Goal: Task Accomplishment & Management: Complete application form

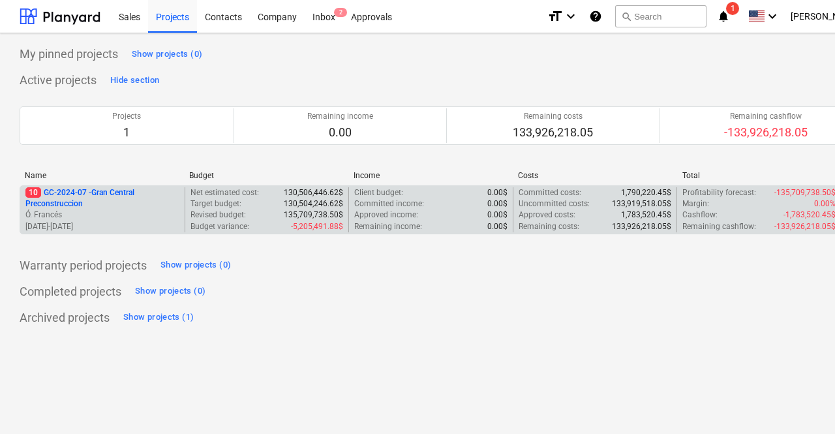
click at [72, 198] on p "10 GC-2024-07 - Gran Central Preconstruccion" at bounding box center [102, 198] width 154 height 22
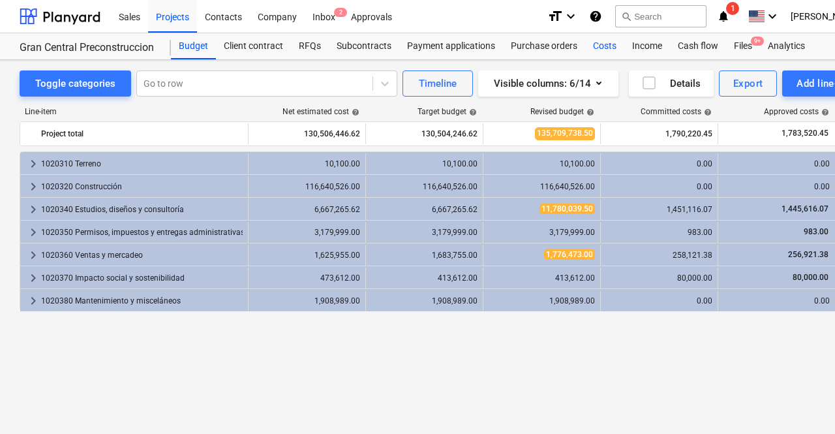
click at [609, 44] on div "Costs" at bounding box center [604, 46] width 39 height 26
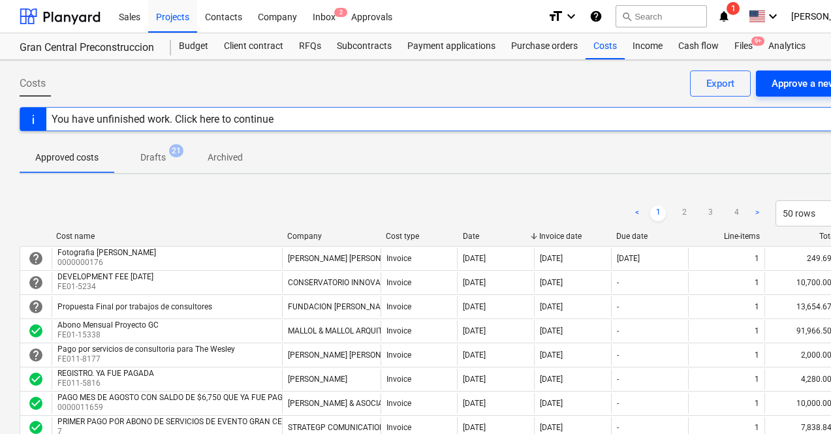
scroll to position [0, 62]
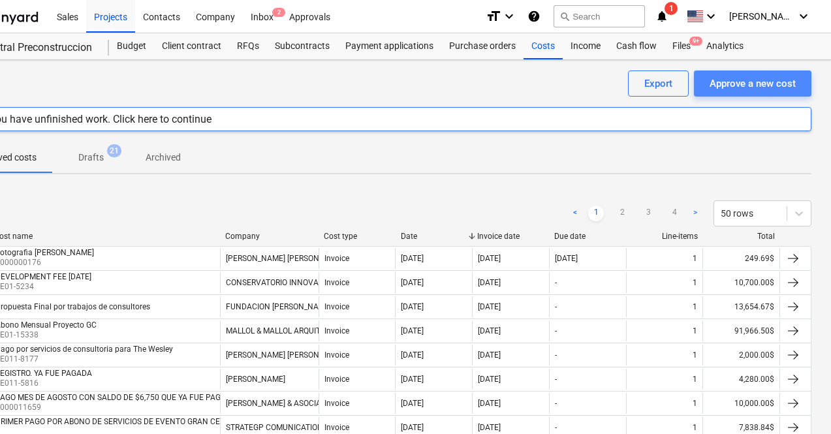
click at [758, 79] on div "Approve a new cost" at bounding box center [752, 83] width 86 height 17
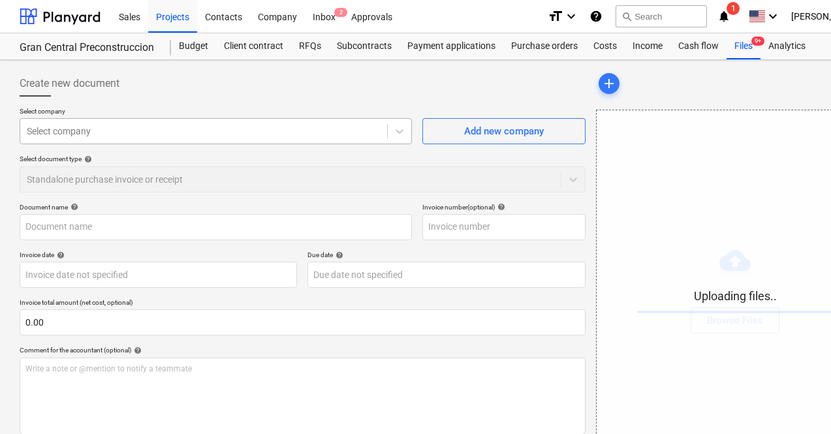
click at [256, 132] on div at bounding box center [204, 131] width 354 height 13
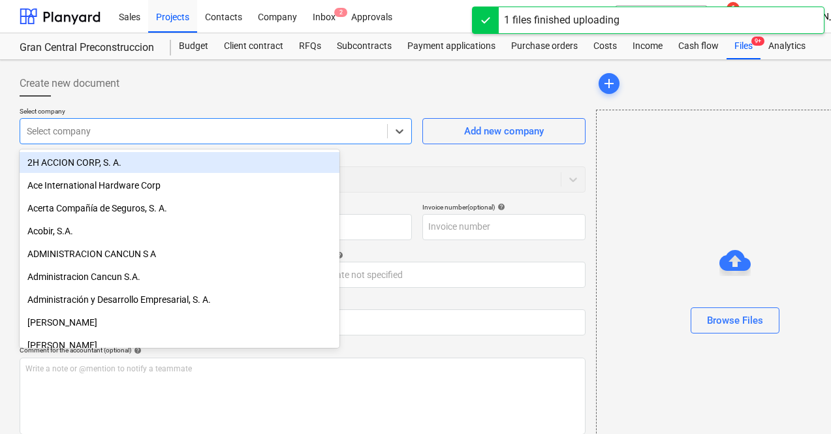
type input "Factura Fotografo [PERSON_NAME].pdf"
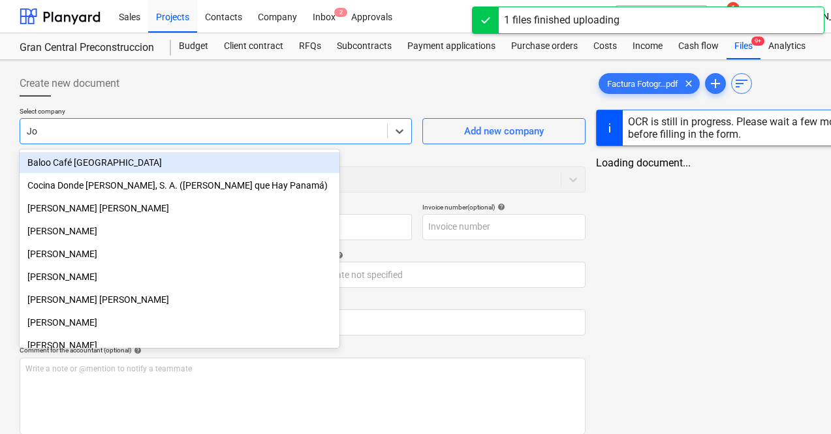
type input "[PERSON_NAME]"
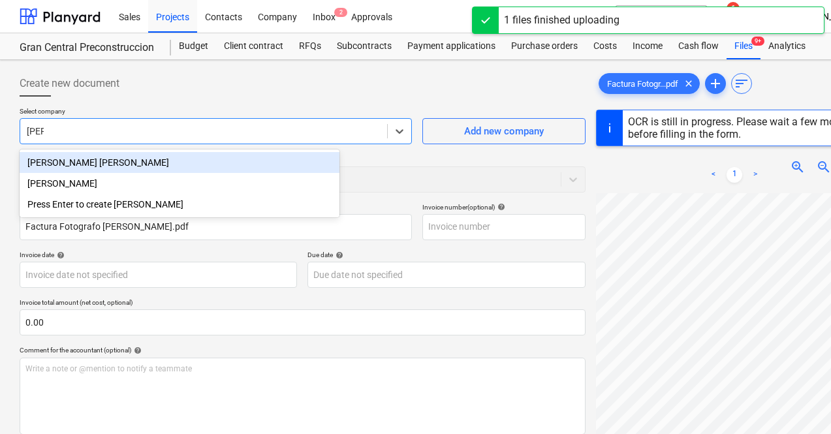
type input "63979012"
type input "[DATE]"
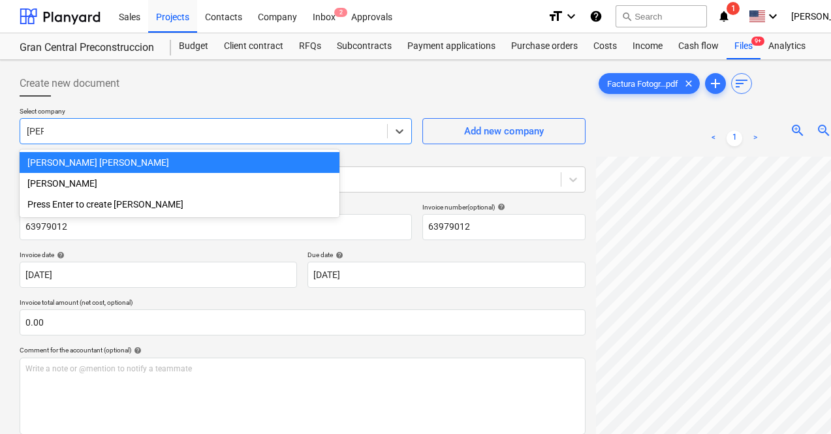
click at [194, 161] on div "[PERSON_NAME] [PERSON_NAME]" at bounding box center [180, 162] width 320 height 21
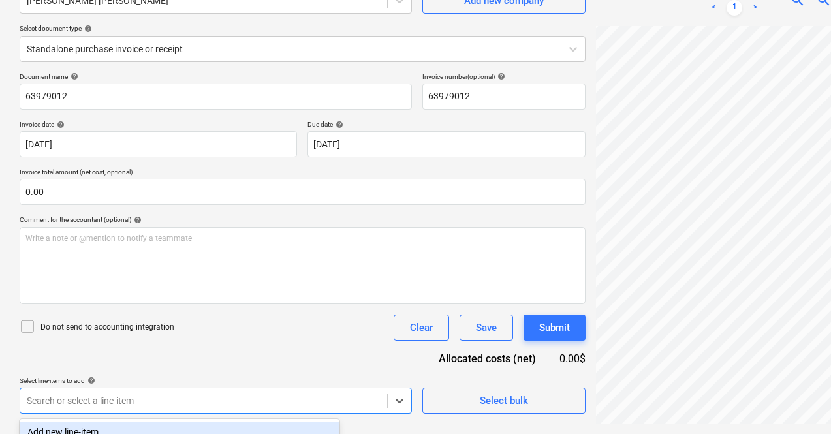
scroll to position [314, 0]
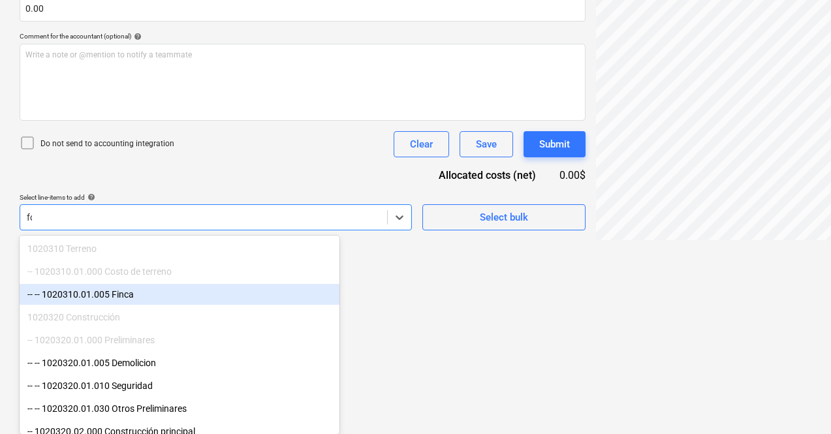
scroll to position [142, 0]
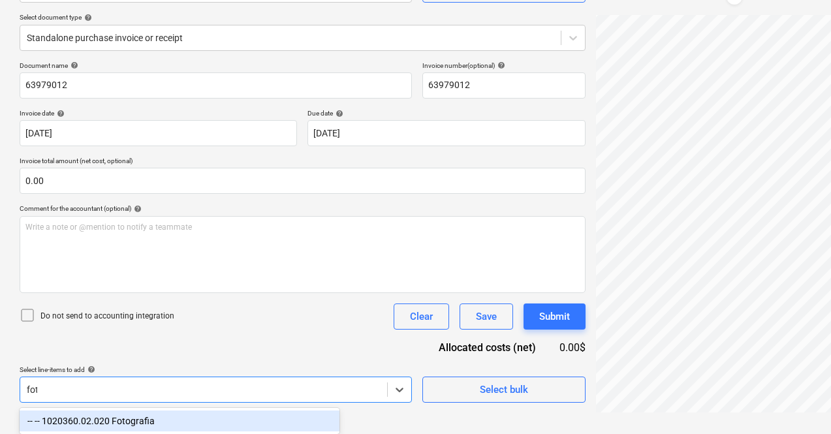
type input "foto"
click at [164, 419] on div "-- -- 1020360.02.020 Fotografia" at bounding box center [180, 420] width 320 height 21
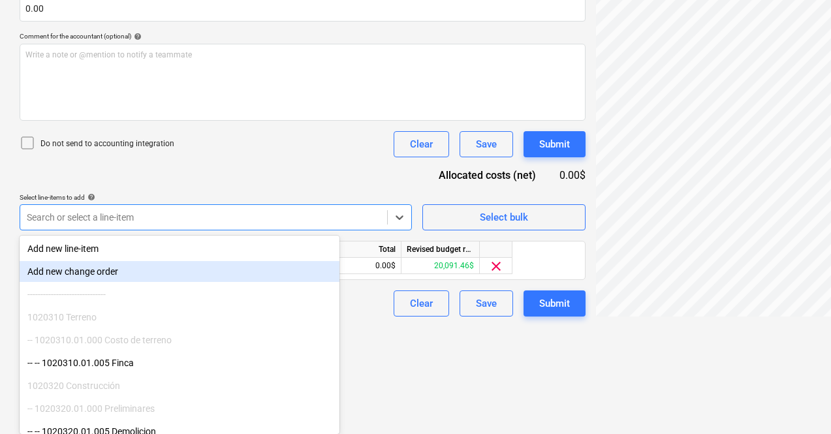
scroll to position [207, 0]
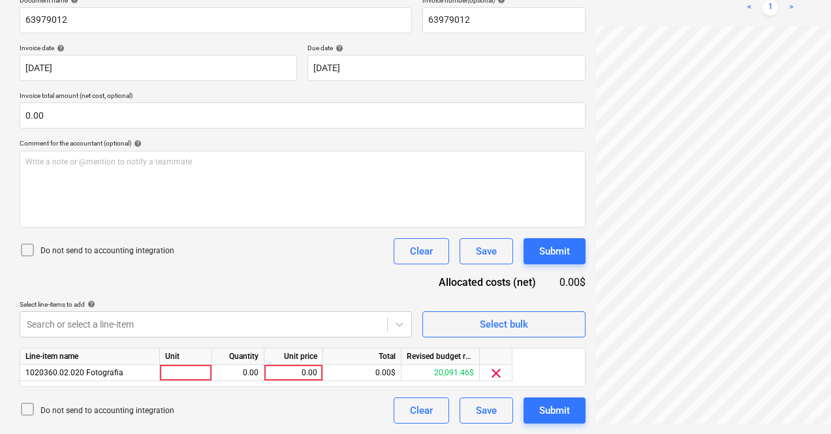
click at [397, 227] on html "Sales Projects Contacts Company Inbox 2 Approvals format_size keyboard_arrow_do…" at bounding box center [415, 10] width 831 height 434
click at [390, 373] on div "0.00$" at bounding box center [362, 373] width 78 height 16
click at [390, 371] on div "0.00$" at bounding box center [362, 373] width 78 height 16
click at [368, 373] on div "0.00$" at bounding box center [362, 373] width 78 height 16
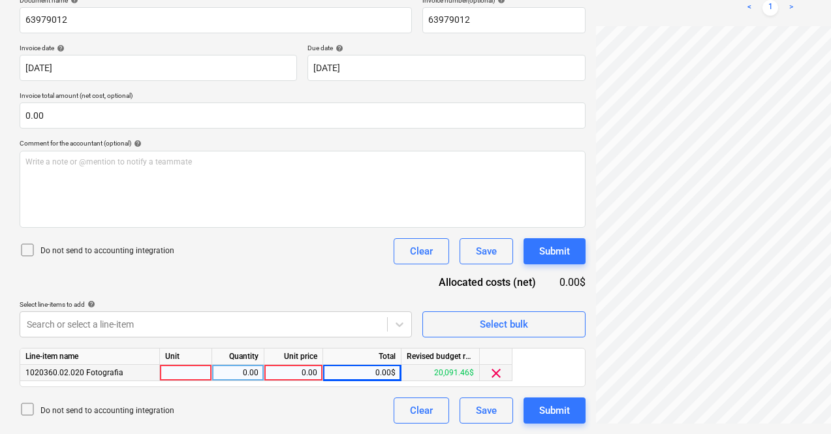
click at [384, 375] on div "0.00$" at bounding box center [362, 373] width 78 height 16
click at [311, 373] on div "0.00" at bounding box center [293, 373] width 48 height 16
type input "220.00"
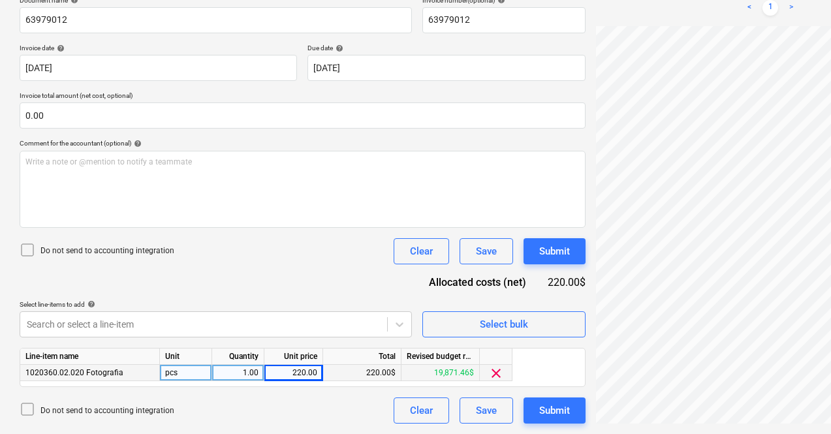
click at [239, 374] on div "1.00" at bounding box center [237, 373] width 41 height 16
type input "2"
type input "1"
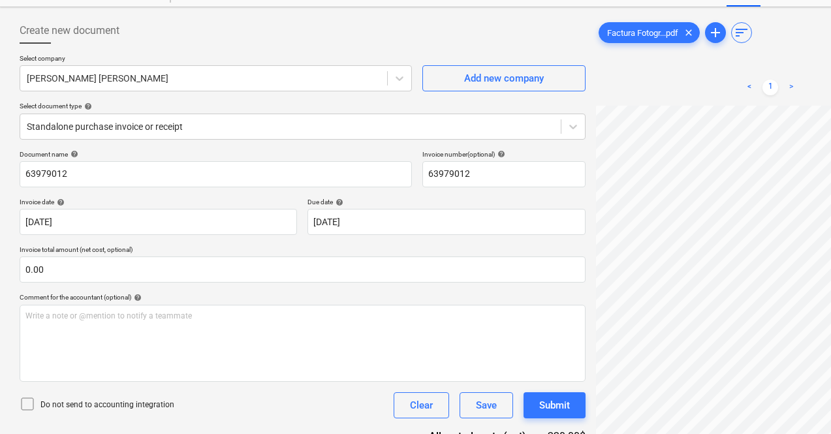
scroll to position [129, 57]
click at [189, 226] on input "[DATE]" at bounding box center [158, 222] width 277 height 26
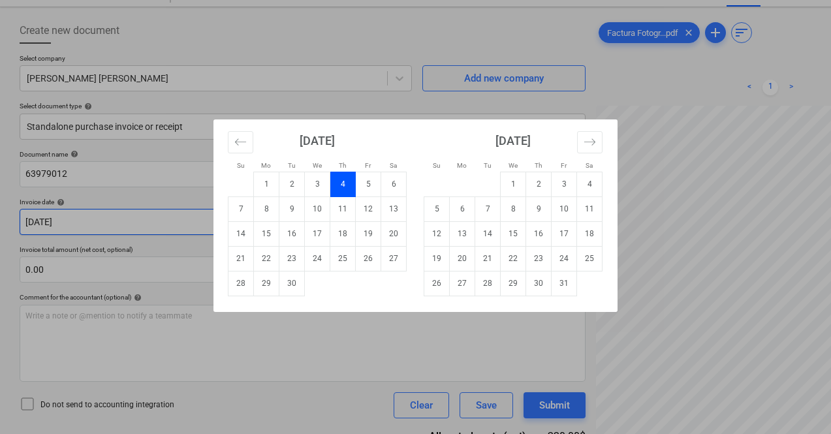
click at [55, 224] on body "Sales Projects Contacts Company Inbox 2 Approvals format_size keyboard_arrow_do…" at bounding box center [415, 164] width 831 height 434
click at [316, 179] on td "3" at bounding box center [317, 184] width 25 height 25
type input "[DATE]"
click at [331, 221] on body "Sales Projects Contacts Company Inbox 2 Approvals format_size keyboard_arrow_do…" at bounding box center [415, 164] width 831 height 434
click at [292, 289] on td "30" at bounding box center [291, 283] width 25 height 25
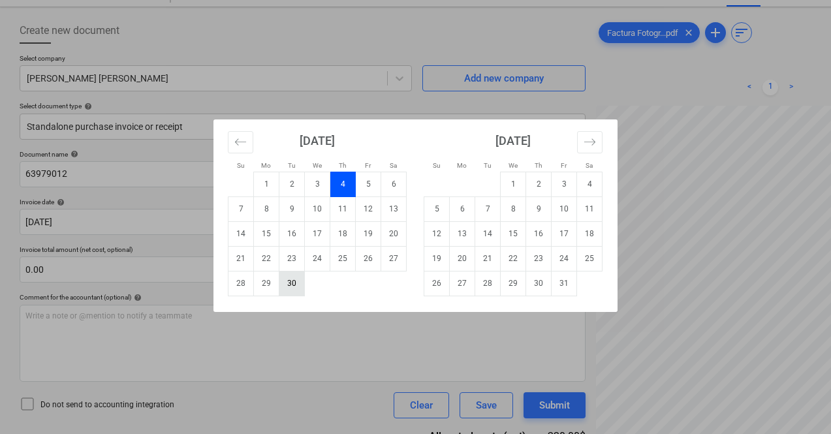
type input "[DATE]"
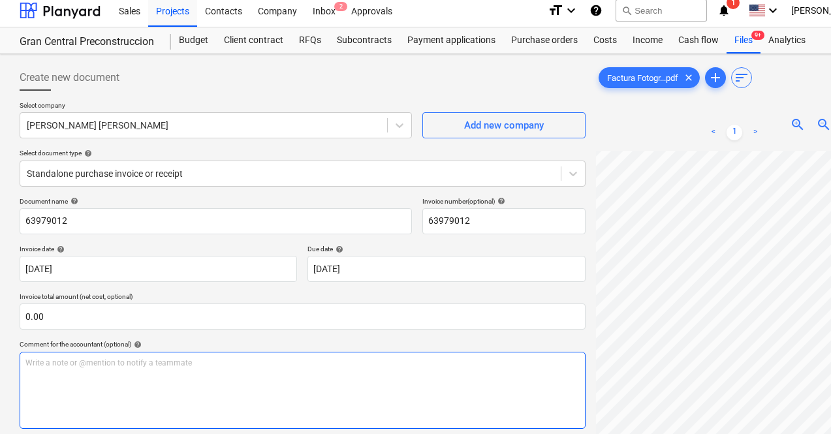
scroll to position [8, 0]
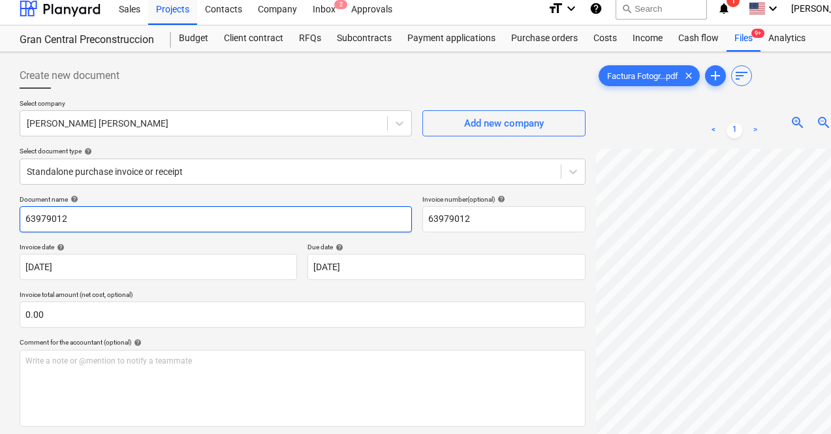
drag, startPoint x: 90, startPoint y: 216, endPoint x: 0, endPoint y: 215, distance: 90.0
click at [0, 215] on div "Create new document Select company [PERSON_NAME] [PERSON_NAME] Add new company …" at bounding box center [446, 342] width 893 height 581
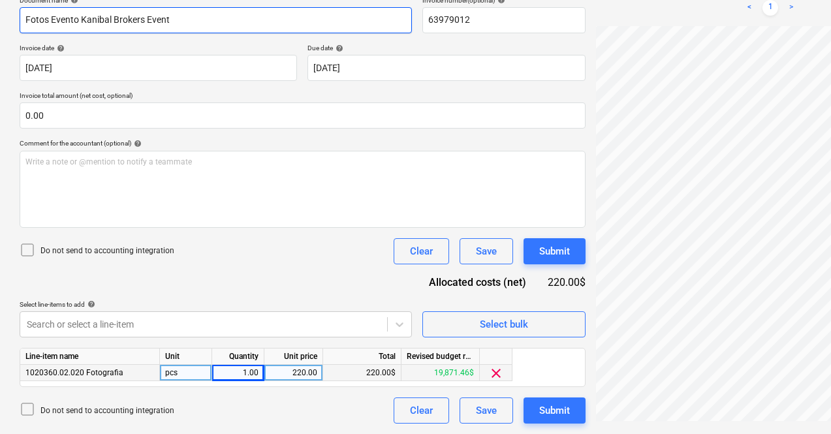
scroll to position [207, 62]
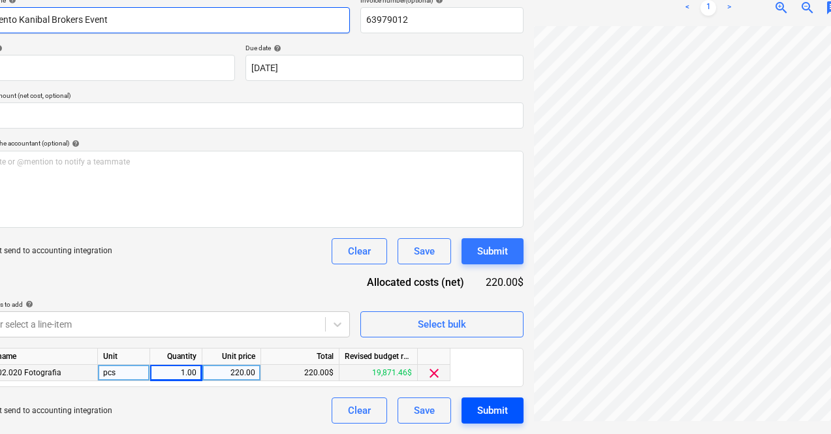
type input "Fotos Evento Kanibal Brokers Event"
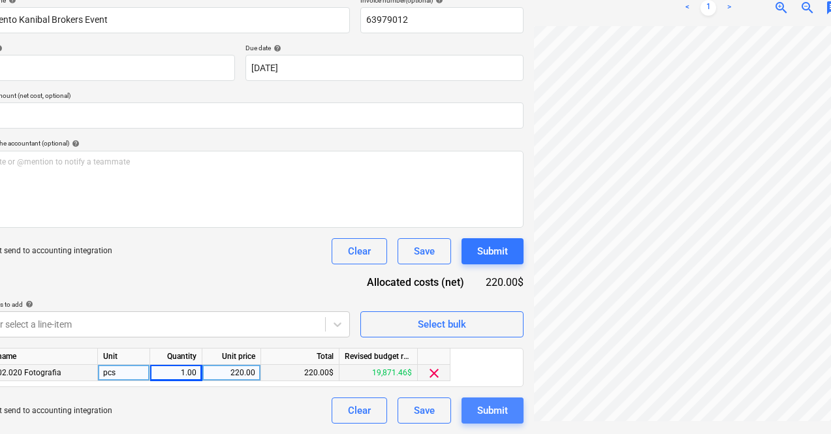
click at [477, 406] on div "Submit" at bounding box center [492, 410] width 31 height 17
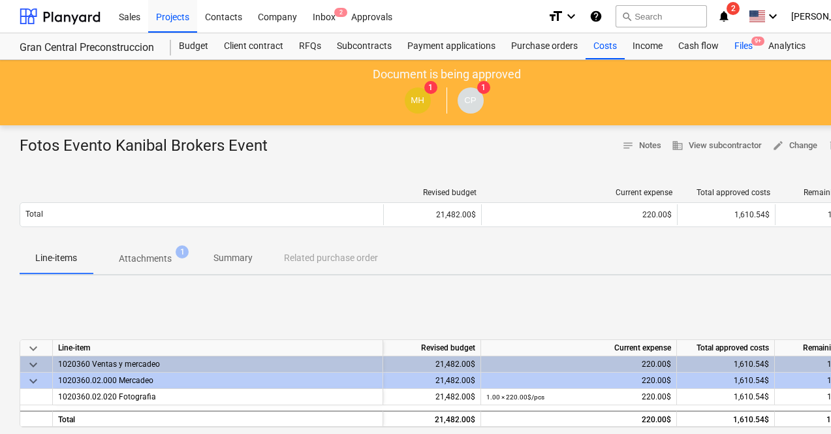
scroll to position [0, 62]
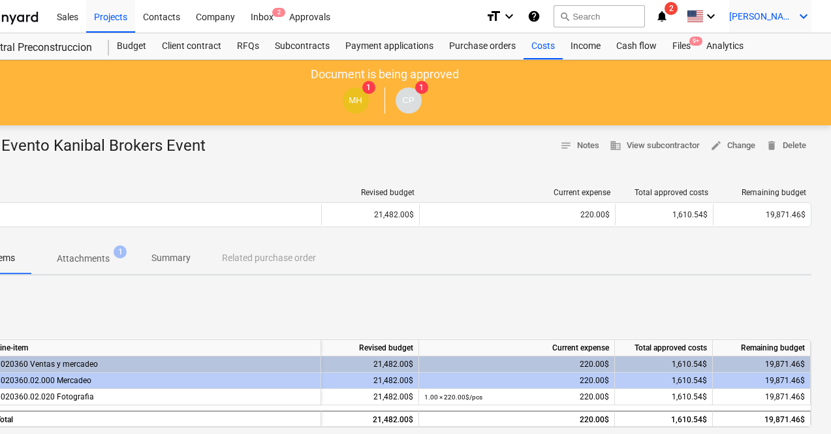
click at [785, 20] on span "[PERSON_NAME]" at bounding box center [761, 16] width 65 height 10
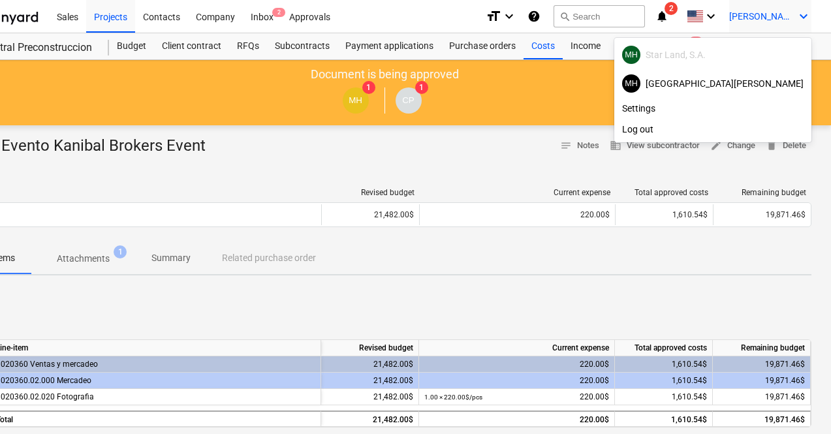
click at [769, 57] on div "MH Star Land, S.A." at bounding box center [712, 55] width 181 height 18
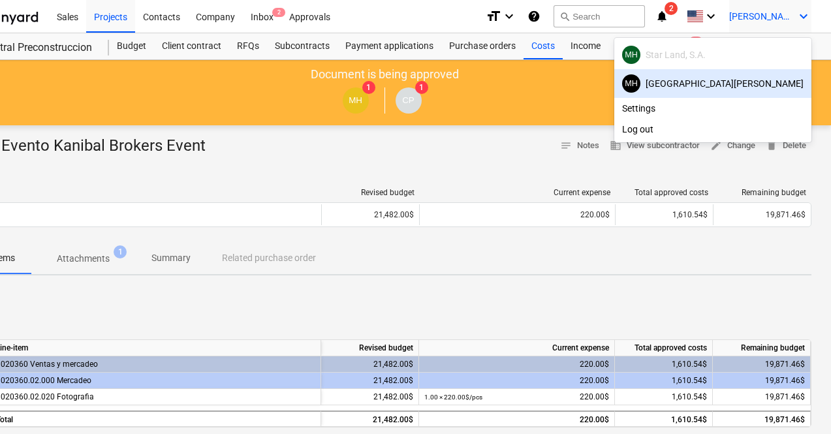
click at [531, 166] on div at bounding box center [415, 217] width 831 height 434
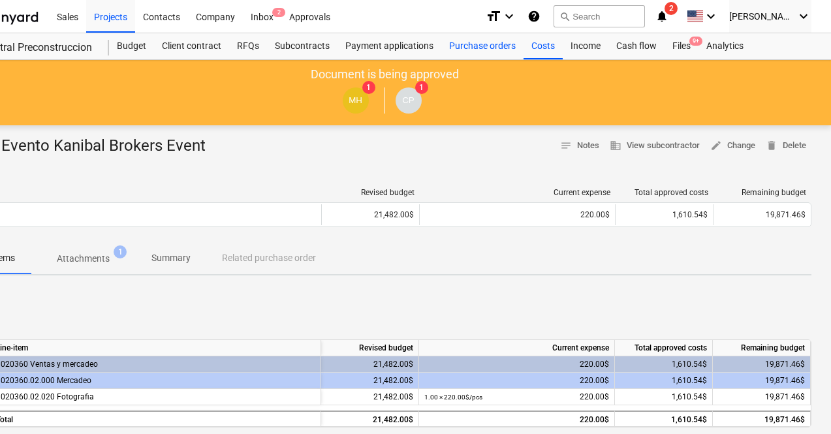
click at [475, 50] on div "Purchase orders" at bounding box center [482, 46] width 82 height 26
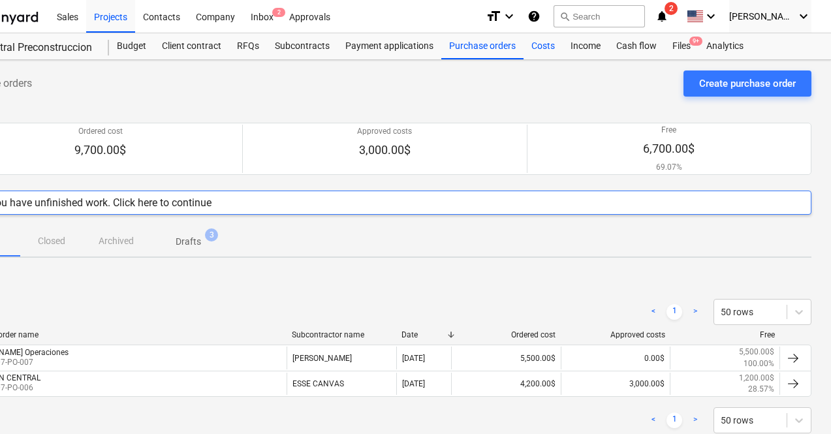
click at [525, 41] on div "Costs" at bounding box center [542, 46] width 39 height 26
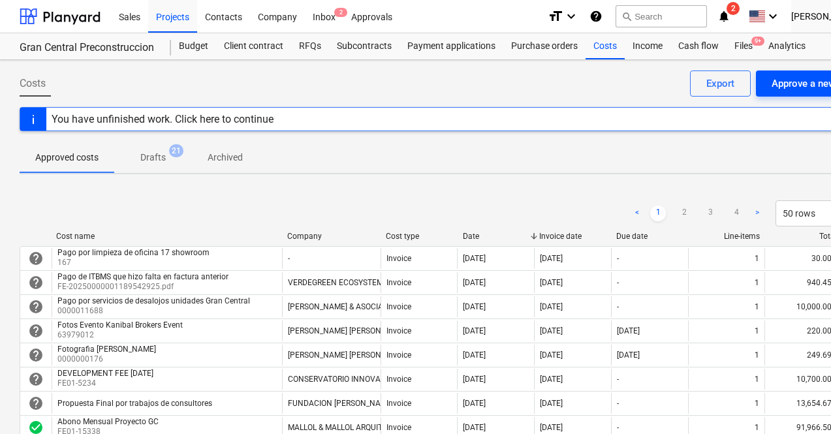
click at [798, 77] on div "Approve a new cost" at bounding box center [814, 83] width 86 height 17
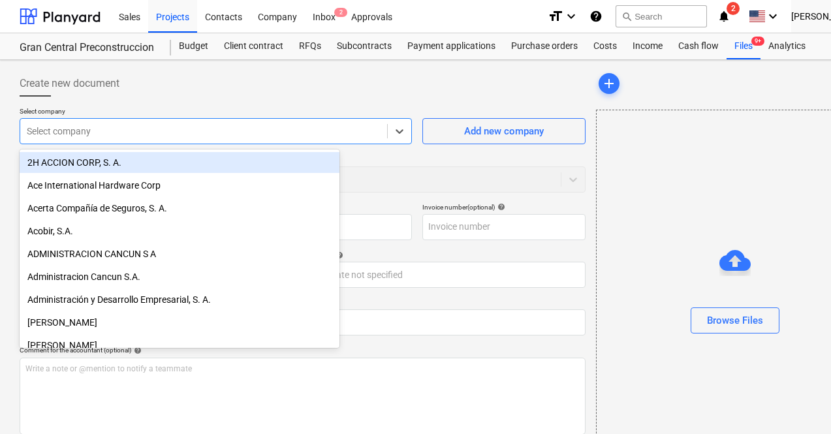
click at [208, 130] on div at bounding box center [204, 131] width 354 height 13
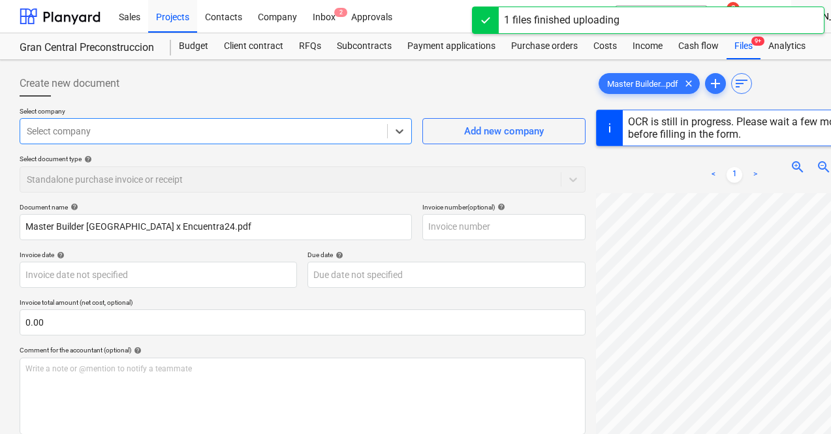
scroll to position [0, 62]
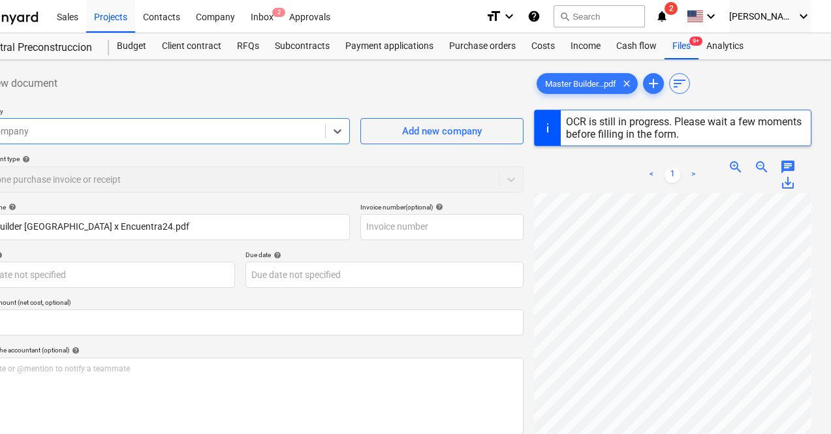
type input "6368"
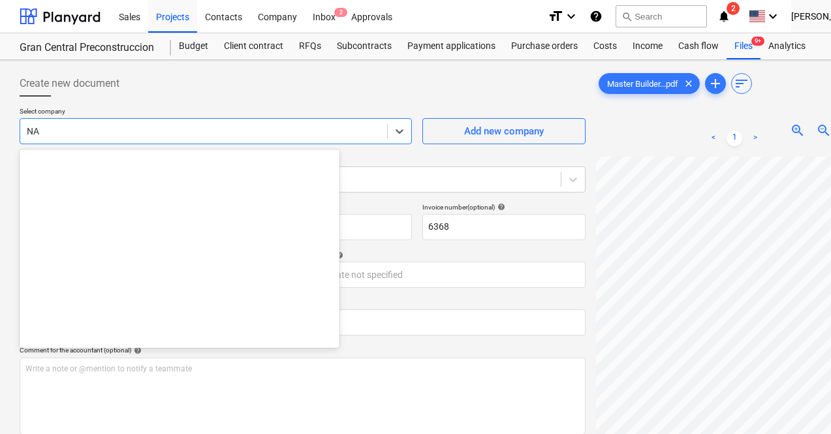
click at [170, 130] on div at bounding box center [204, 131] width 354 height 13
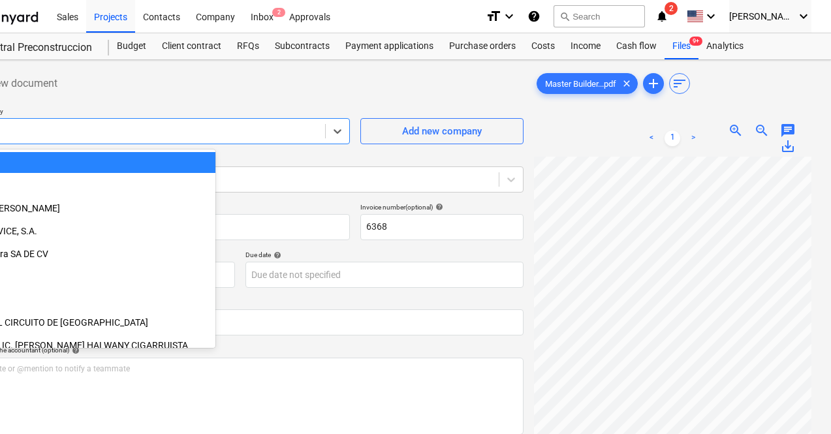
click at [369, 254] on div "Due date help" at bounding box center [383, 255] width 277 height 8
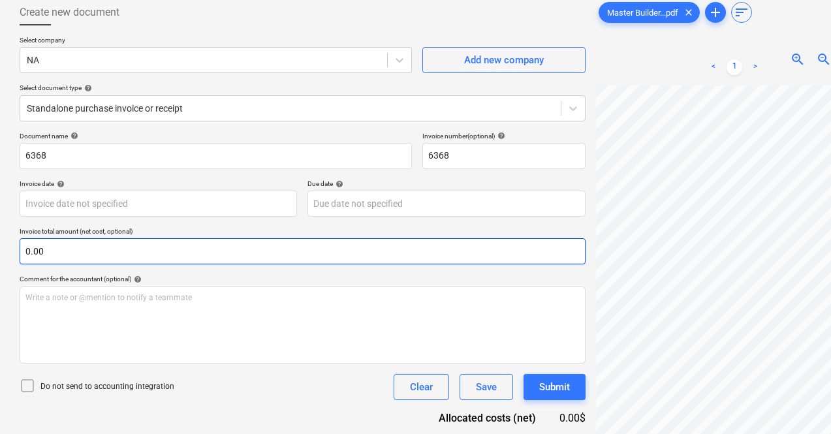
scroll to position [72, 0]
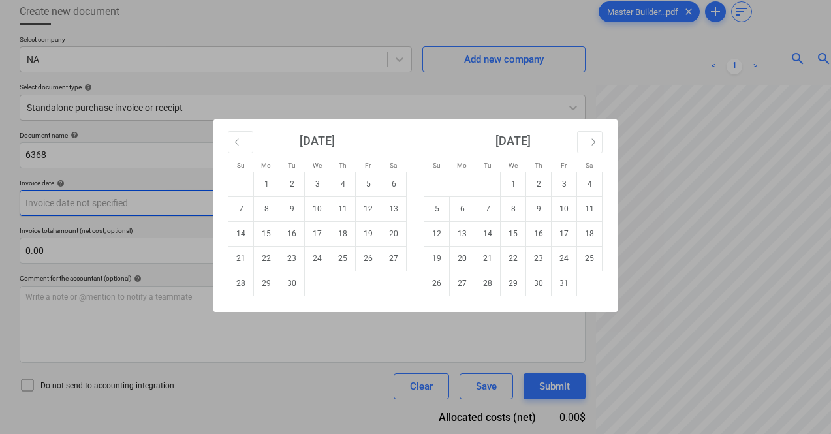
click at [194, 195] on body "Sales Projects Contacts Company Inbox 2 Approvals format_size keyboard_arrow_do…" at bounding box center [415, 145] width 831 height 434
click at [369, 207] on td "12" at bounding box center [368, 208] width 25 height 25
type input "[DATE]"
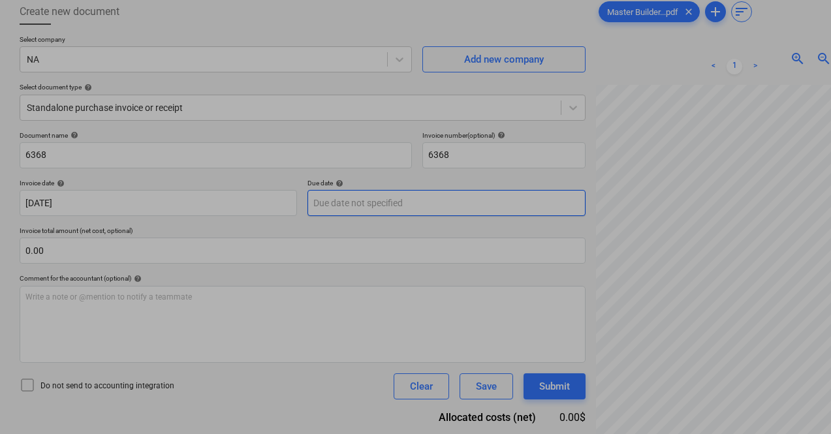
click at [369, 207] on body "Sales Projects Contacts Company Inbox 2 Approvals format_size keyboard_arrow_do…" at bounding box center [415, 145] width 831 height 434
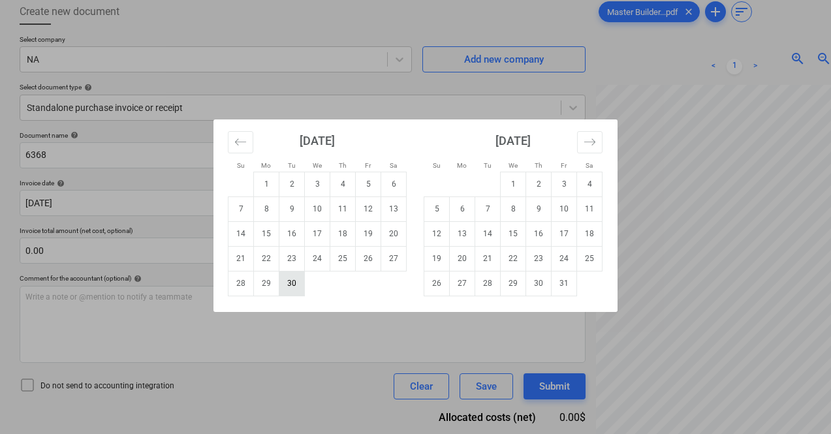
click at [296, 288] on td "30" at bounding box center [291, 283] width 25 height 25
type input "[DATE]"
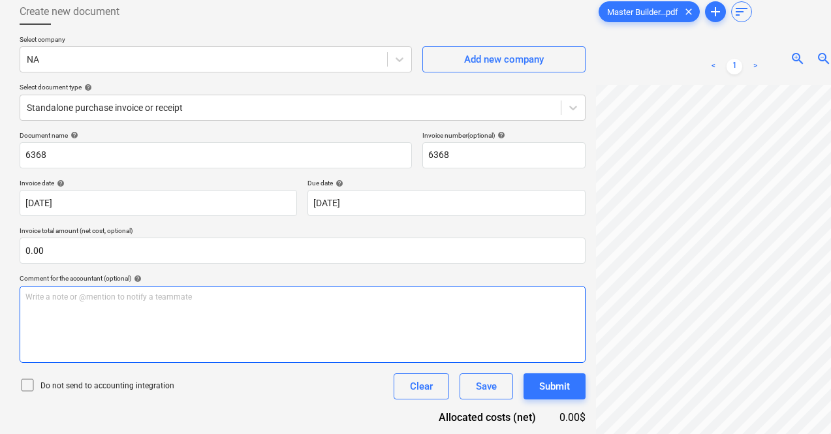
click at [236, 317] on div "Write a note or @mention to notify a teammate [PERSON_NAME]" at bounding box center [303, 324] width 566 height 77
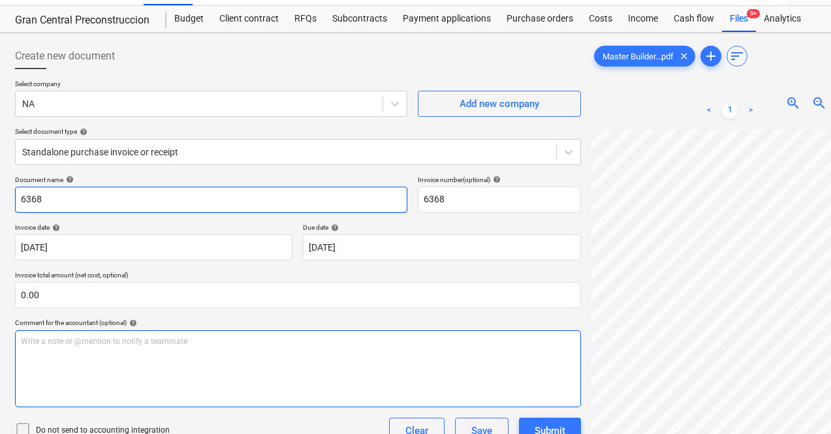
scroll to position [52, 4]
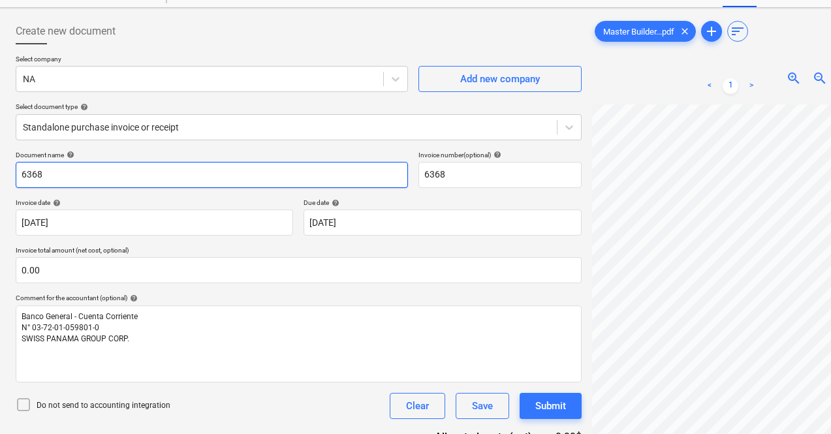
drag, startPoint x: 61, startPoint y: 181, endPoint x: 9, endPoint y: 194, distance: 53.8
click at [9, 194] on div "Create new document Select company NA Add new company Select document type help…" at bounding box center [442, 260] width 893 height 504
type input "Encuentra 24 Full Page"
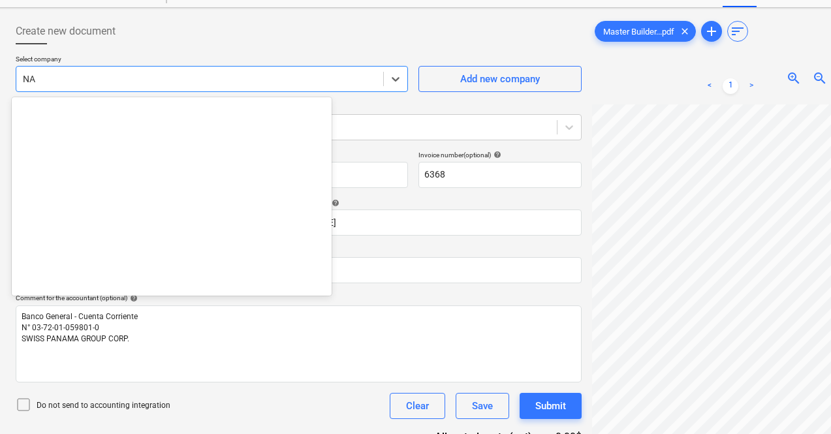
click at [112, 74] on div at bounding box center [200, 78] width 354 height 13
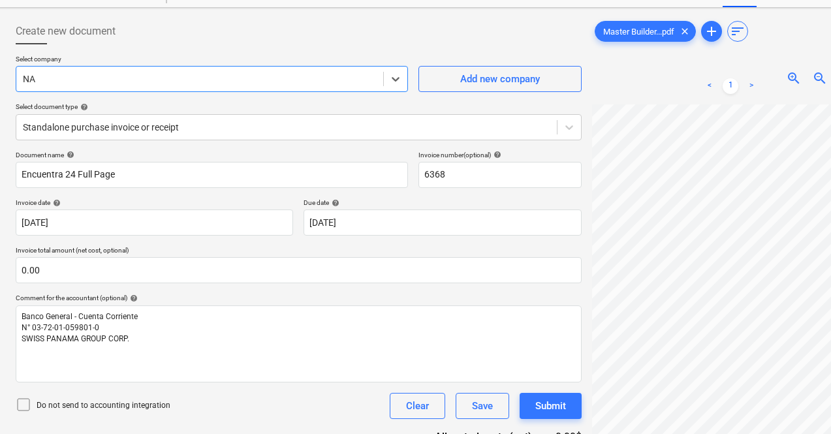
click at [112, 74] on div at bounding box center [200, 78] width 354 height 13
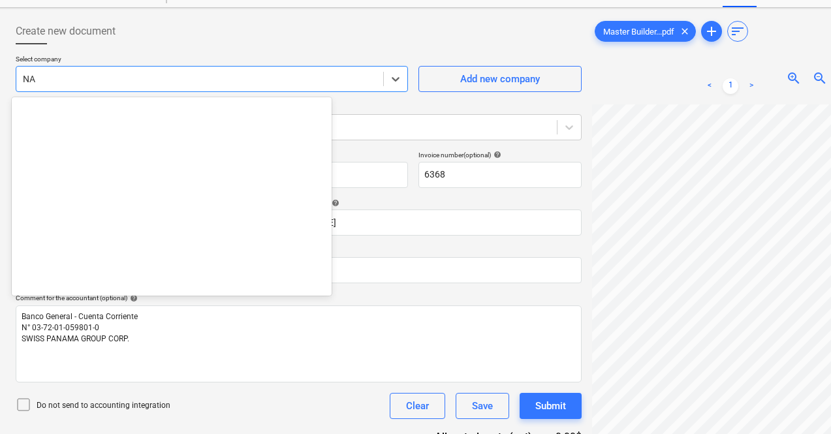
click at [84, 83] on div at bounding box center [200, 78] width 354 height 13
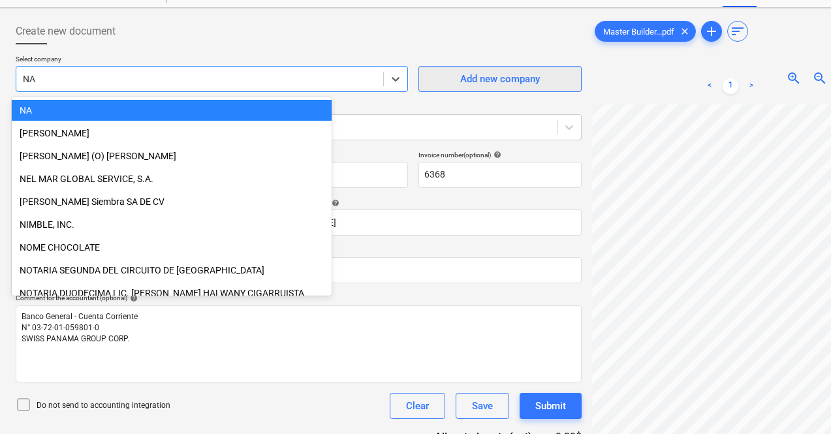
click at [435, 84] on span "Add new company" at bounding box center [500, 78] width 130 height 17
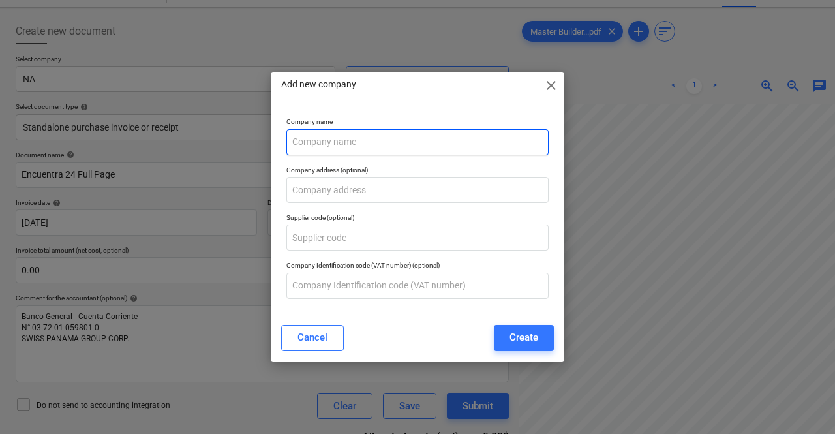
click at [325, 148] on input "text" at bounding box center [417, 142] width 262 height 26
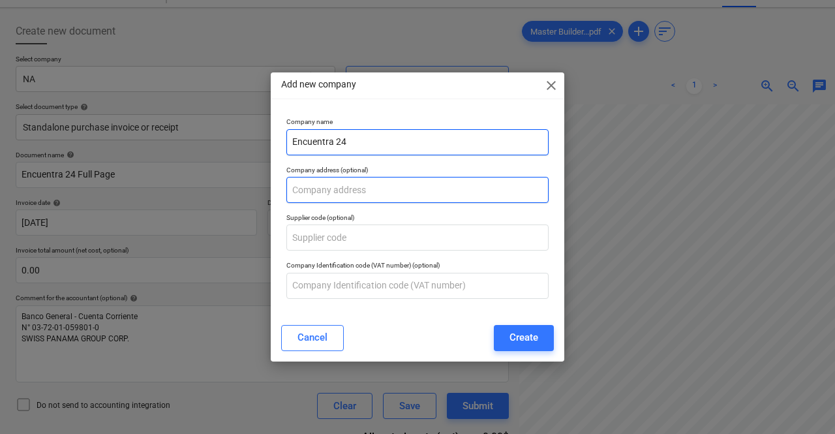
type input "Encuentra 24"
click at [341, 197] on input "text" at bounding box center [417, 190] width 262 height 26
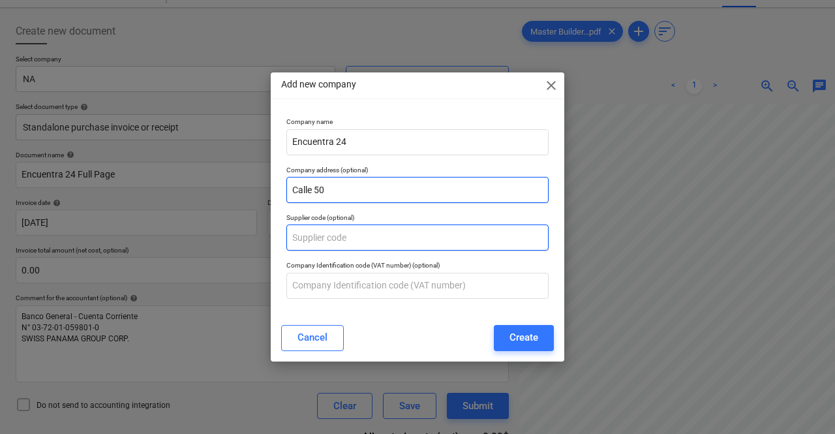
type input "Calle 50"
click at [350, 236] on input "text" at bounding box center [417, 237] width 262 height 26
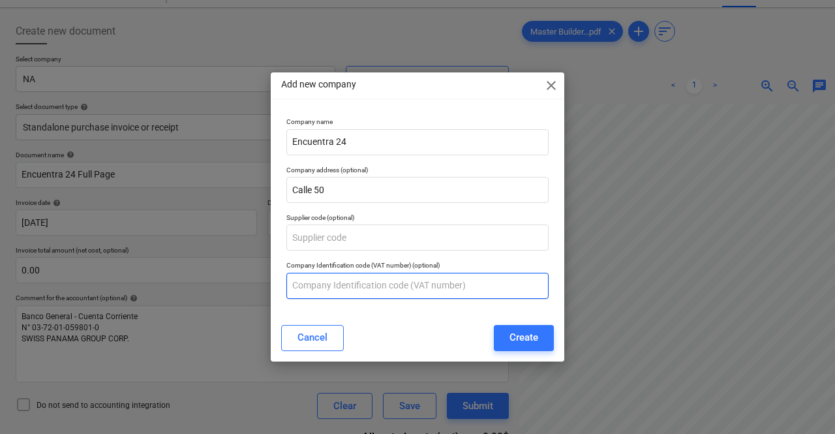
click at [375, 287] on input "text" at bounding box center [417, 286] width 262 height 26
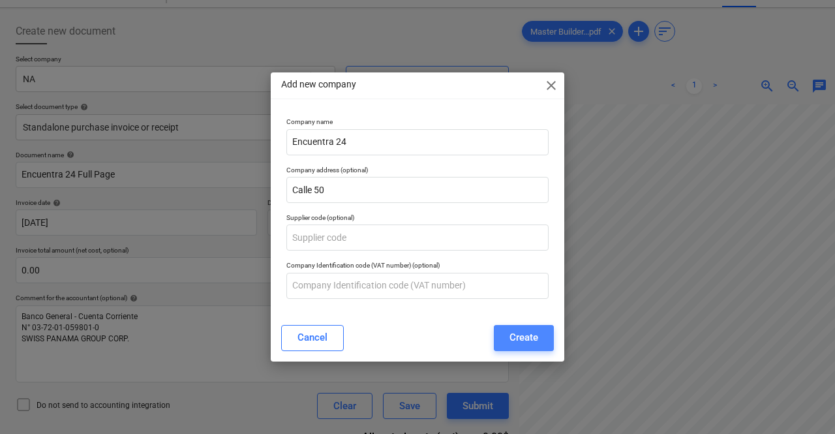
click at [532, 335] on div "Create" at bounding box center [524, 337] width 29 height 17
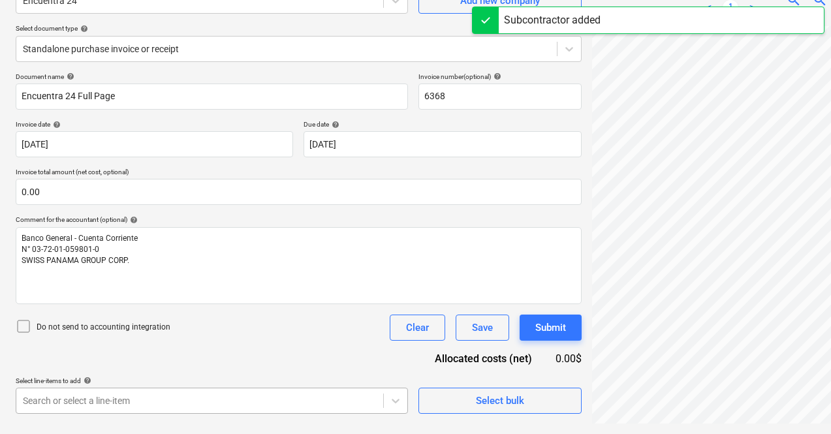
scroll to position [314, 0]
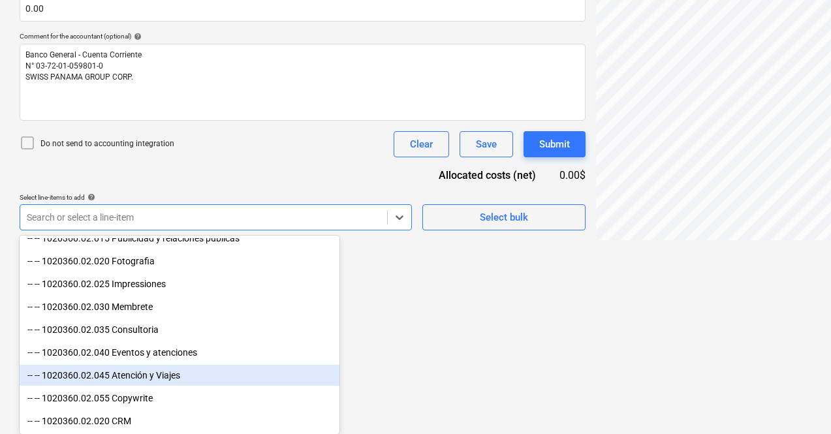
scroll to position [1062, 0]
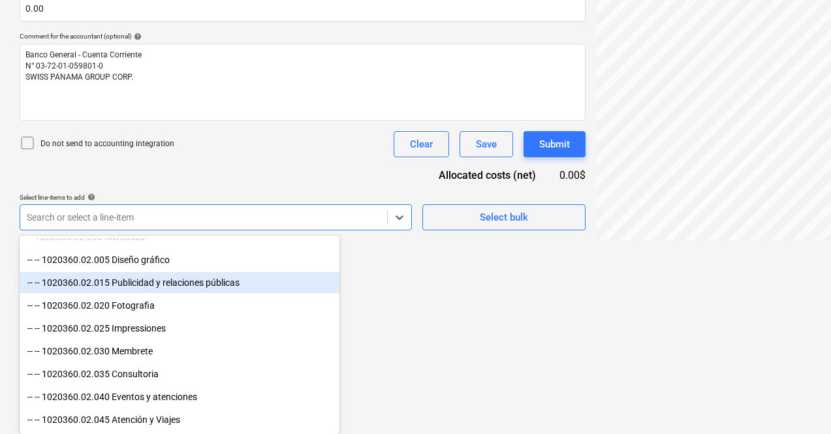
click at [218, 285] on div "-- -- 1020360.02.015 Publicidad y relaciones públicas" at bounding box center [180, 282] width 320 height 21
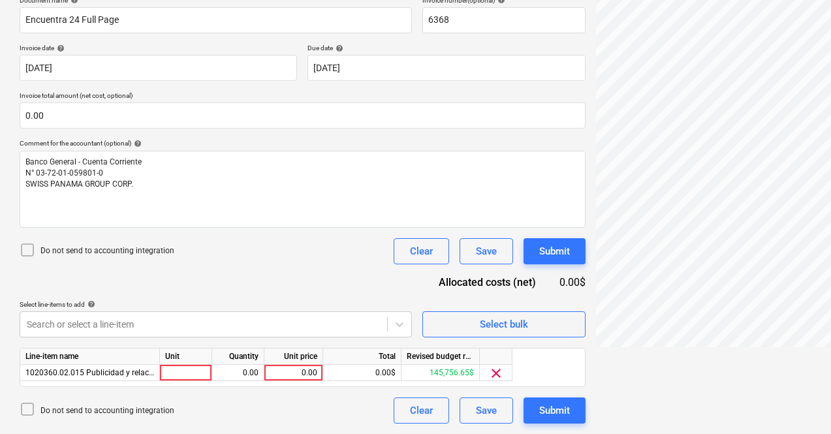
scroll to position [207, 0]
click at [438, 227] on html "Sales Projects Contacts Company Inbox 2 Approvals format_size keyboard_arrow_do…" at bounding box center [415, 10] width 831 height 434
click at [310, 369] on div "0.00" at bounding box center [293, 373] width 48 height 16
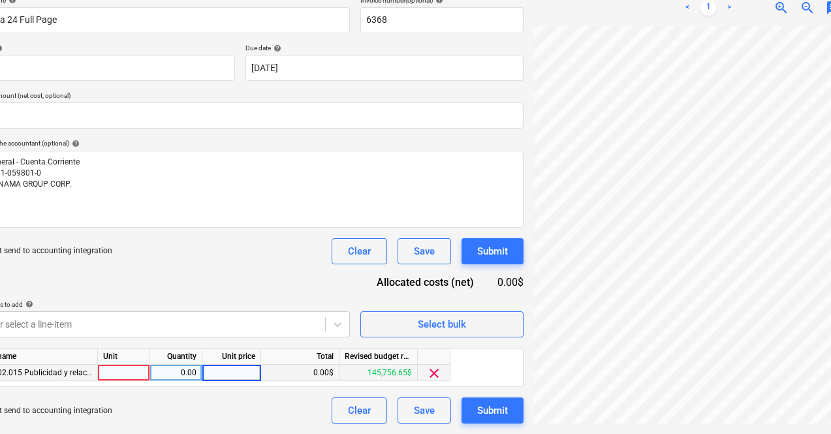
scroll to position [207, 61]
type input "4815.00"
click at [181, 373] on div "0.00" at bounding box center [177, 373] width 41 height 16
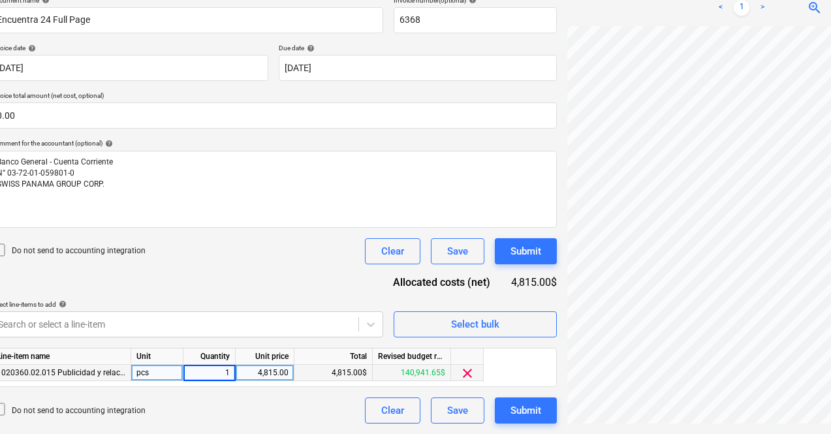
scroll to position [207, 0]
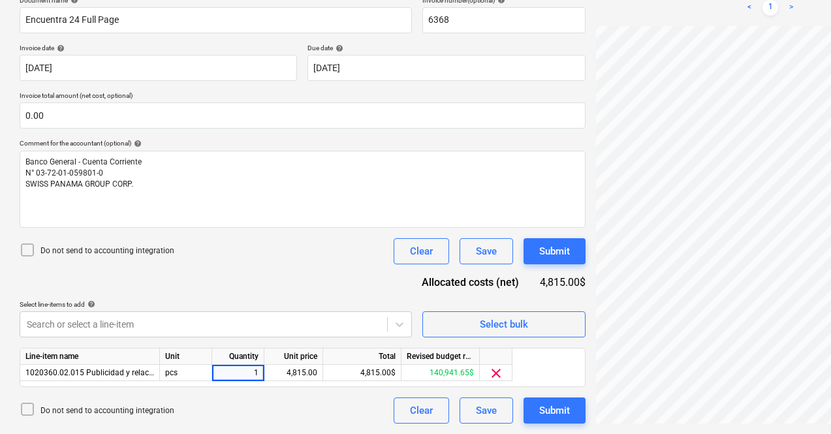
click at [235, 277] on div "Document name help Encuentra 24 Full Page Invoice number (optional) help 6368 I…" at bounding box center [303, 209] width 566 height 427
click at [539, 408] on div "Submit" at bounding box center [554, 410] width 31 height 17
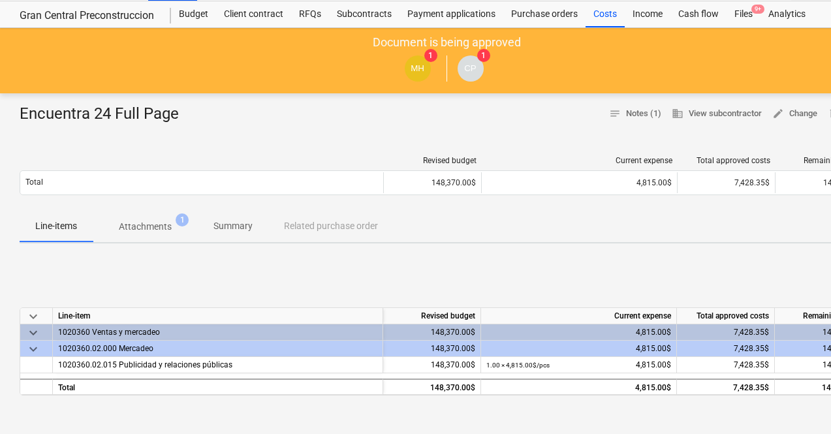
scroll to position [31, 0]
